Goal: Find specific page/section: Find specific page/section

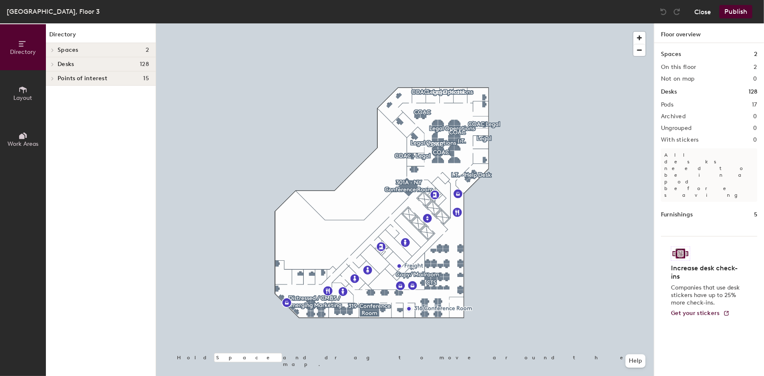
click at [704, 12] on button "Close" at bounding box center [703, 11] width 17 height 13
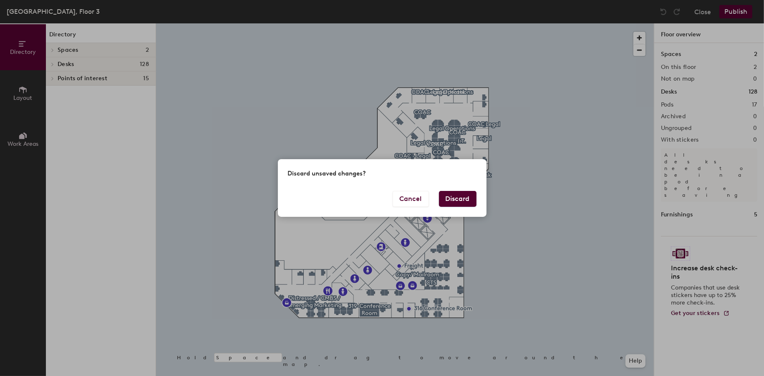
click at [464, 199] on button "Discard" at bounding box center [458, 199] width 38 height 16
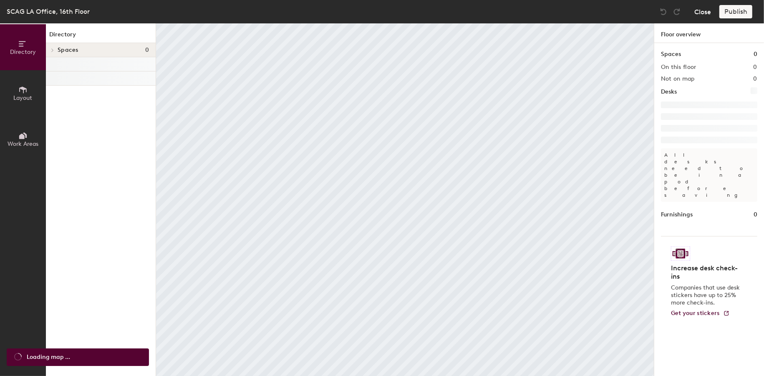
click at [701, 9] on button "Close" at bounding box center [703, 11] width 17 height 13
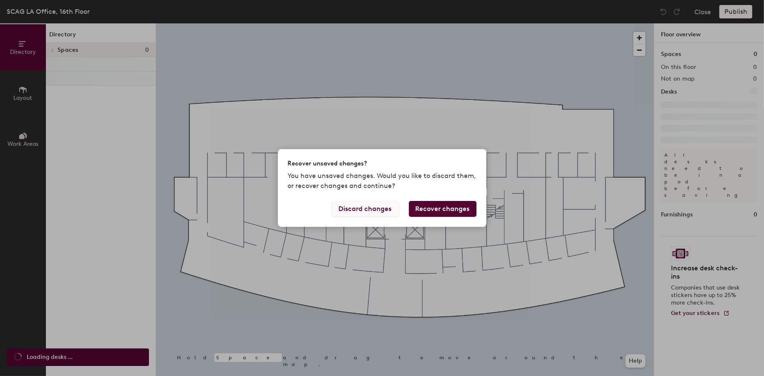
click at [383, 205] on button "Discard changes" at bounding box center [365, 209] width 67 height 16
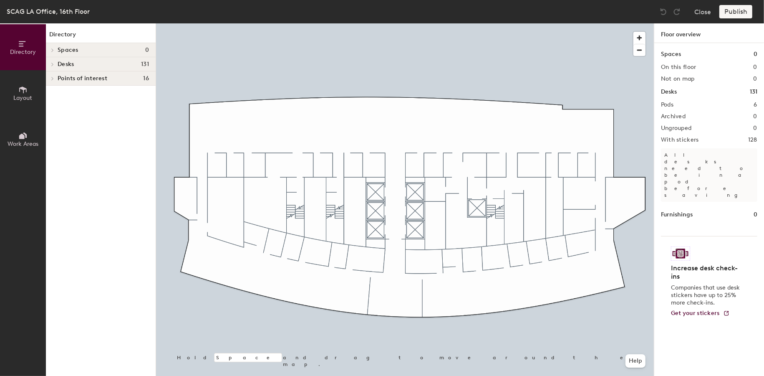
click at [85, 66] on h4 "Desks 131" at bounding box center [103, 64] width 91 height 7
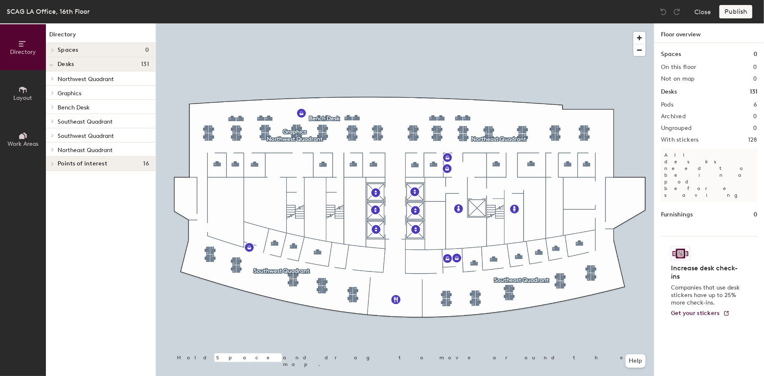
click at [101, 108] on p "Bench Desk" at bounding box center [103, 106] width 91 height 11
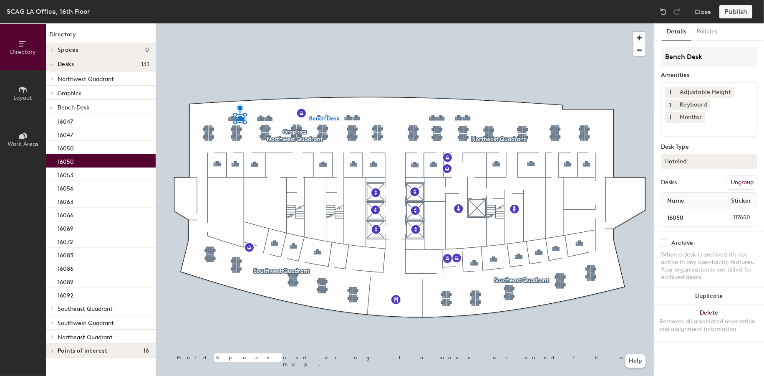
click at [85, 155] on div "16050" at bounding box center [101, 160] width 110 height 13
click at [84, 140] on div "16047" at bounding box center [101, 133] width 110 height 13
click at [85, 137] on div "16047" at bounding box center [101, 133] width 110 height 13
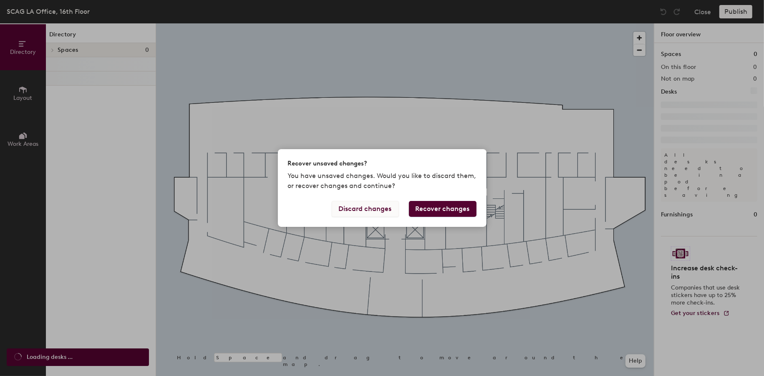
click at [383, 206] on button "Discard changes" at bounding box center [365, 209] width 67 height 16
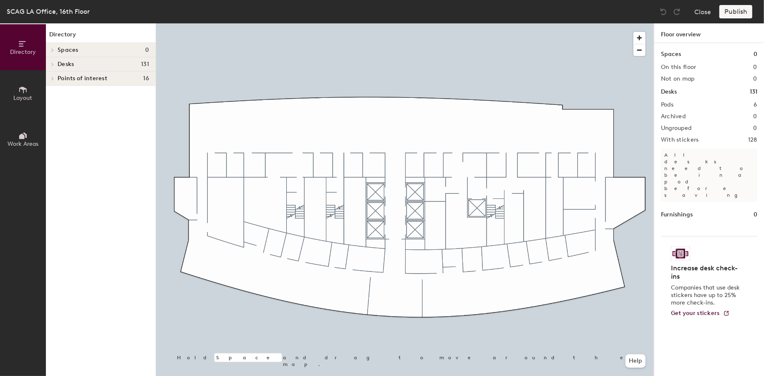
click at [120, 66] on h4 "Desks 131" at bounding box center [103, 64] width 91 height 7
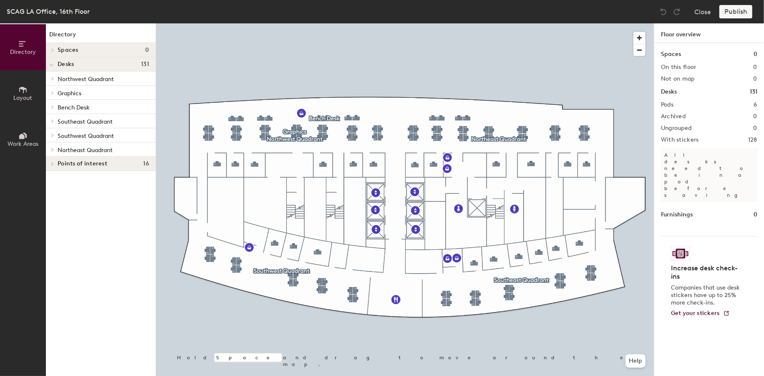
click at [121, 105] on p "Bench Desk" at bounding box center [103, 106] width 91 height 11
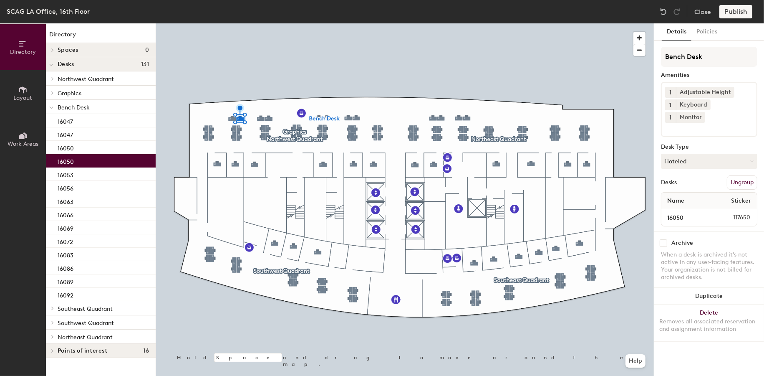
click at [104, 157] on div "16050" at bounding box center [101, 160] width 110 height 13
drag, startPoint x: 698, startPoint y: 12, endPoint x: 699, endPoint y: 20, distance: 8.4
click at [699, 20] on div "SCAG LA Office, 16th Floor Close Publish" at bounding box center [382, 11] width 764 height 23
click at [701, 33] on button "Policies" at bounding box center [707, 31] width 31 height 17
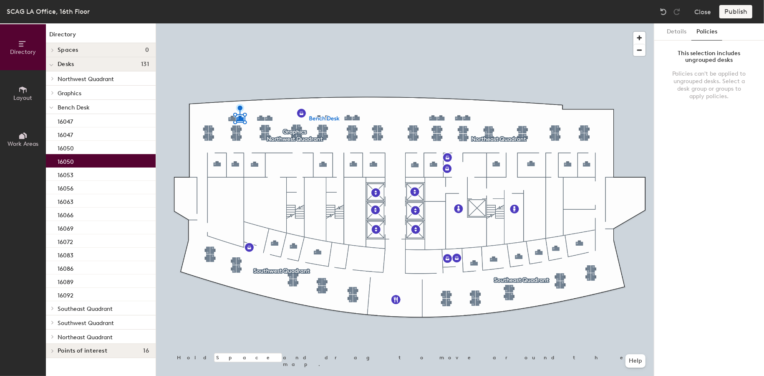
click at [97, 109] on p "Bench Desk" at bounding box center [103, 106] width 91 height 11
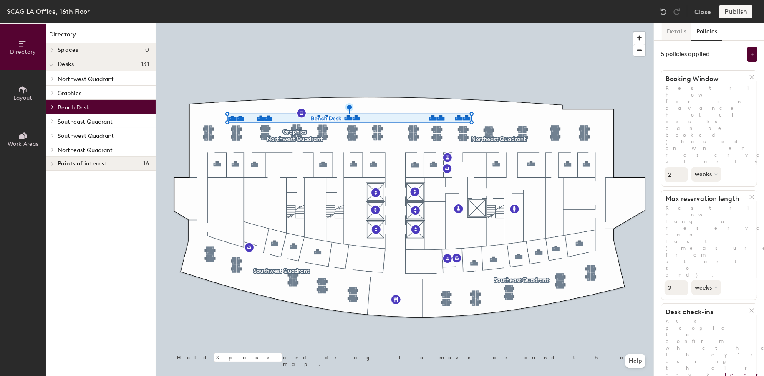
click at [686, 34] on button "Details" at bounding box center [677, 31] width 30 height 17
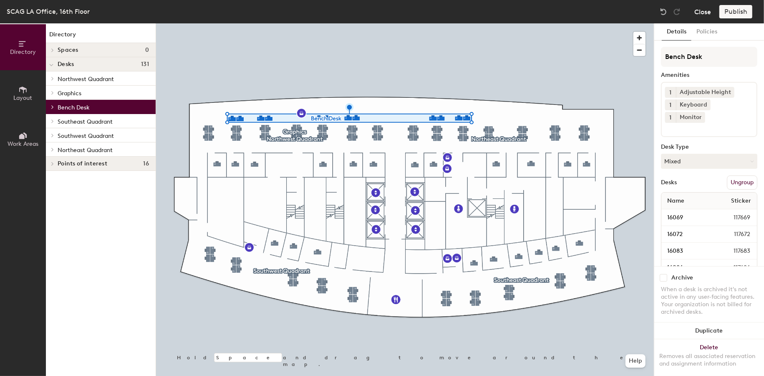
click at [704, 13] on button "Close" at bounding box center [703, 11] width 17 height 13
